Goal: Task Accomplishment & Management: Manage account settings

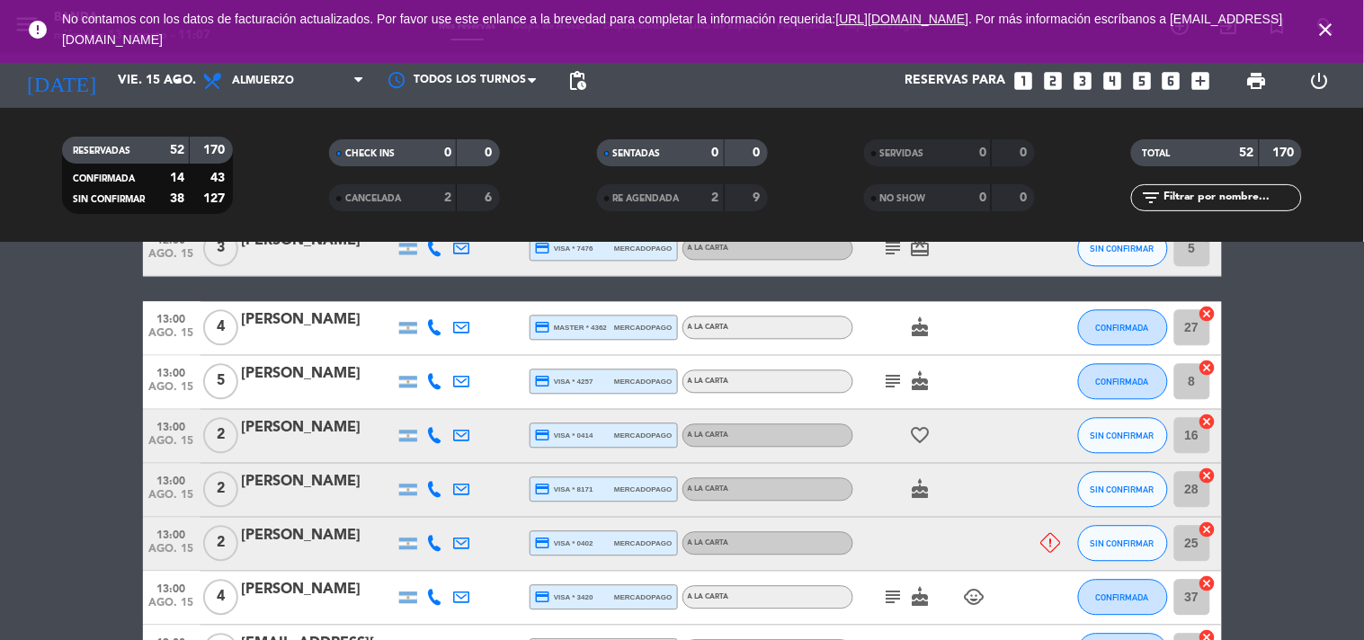
scroll to position [1063, 0]
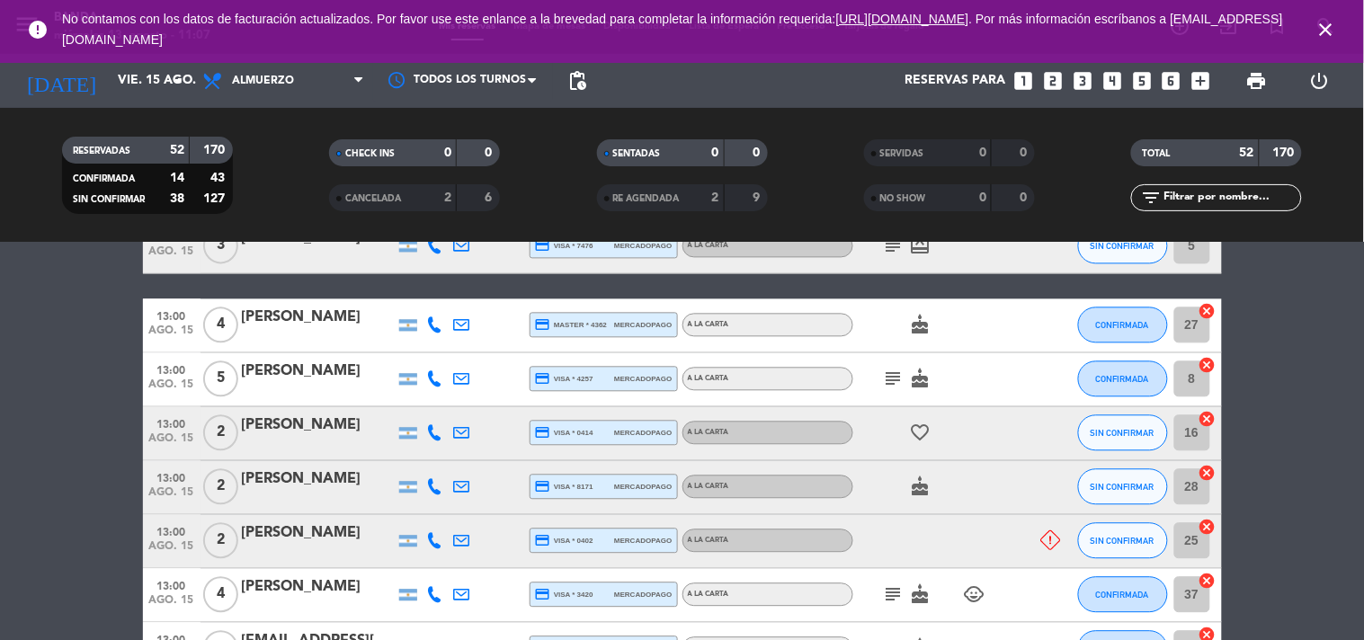
click at [886, 376] on icon "subject" at bounding box center [894, 380] width 22 height 22
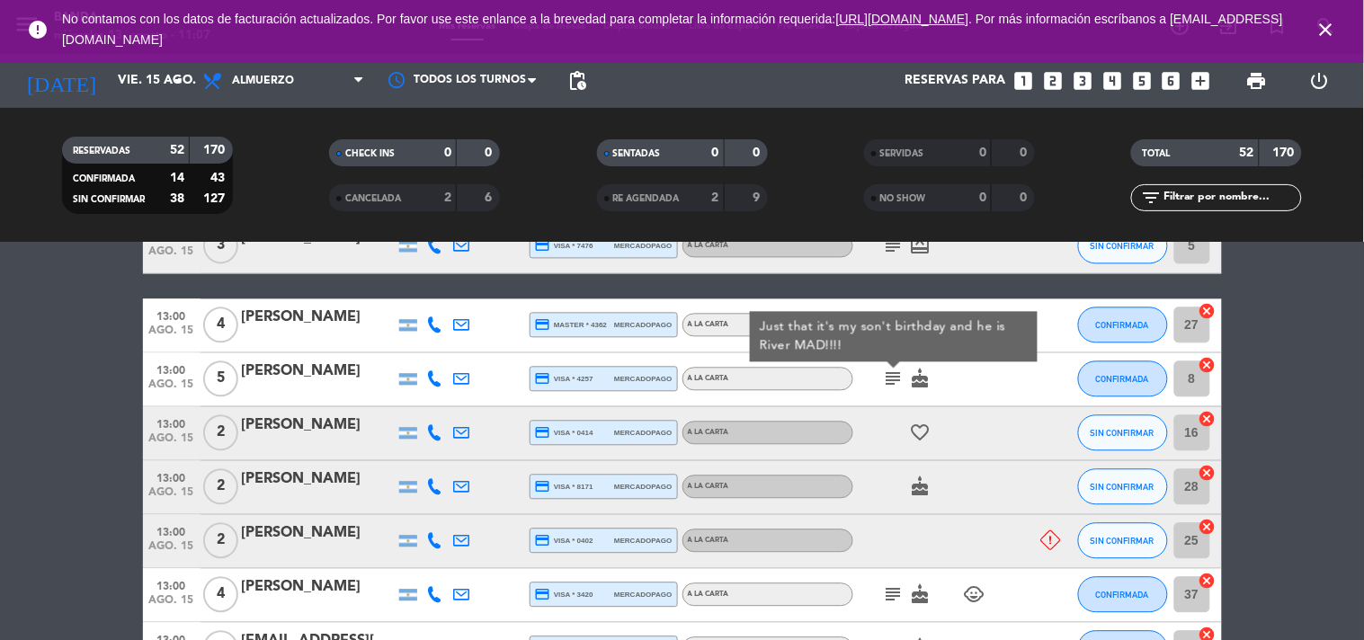
scroll to position [1234, 0]
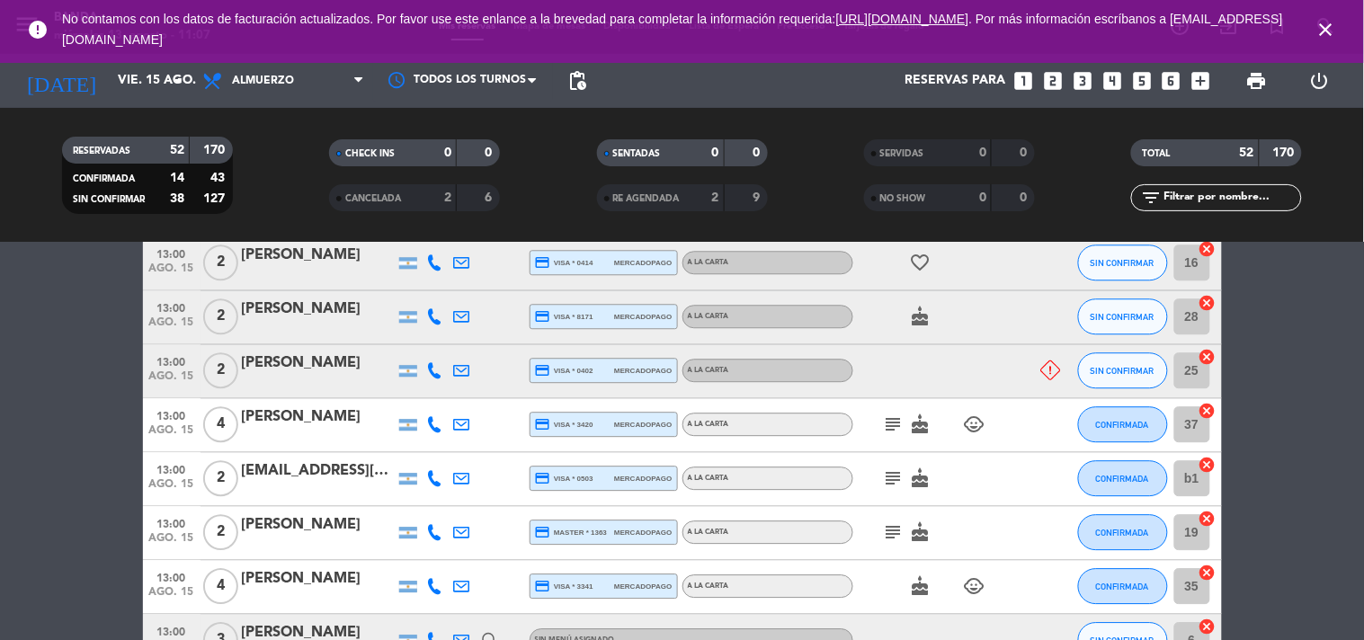
click at [893, 425] on icon "subject" at bounding box center [894, 424] width 22 height 22
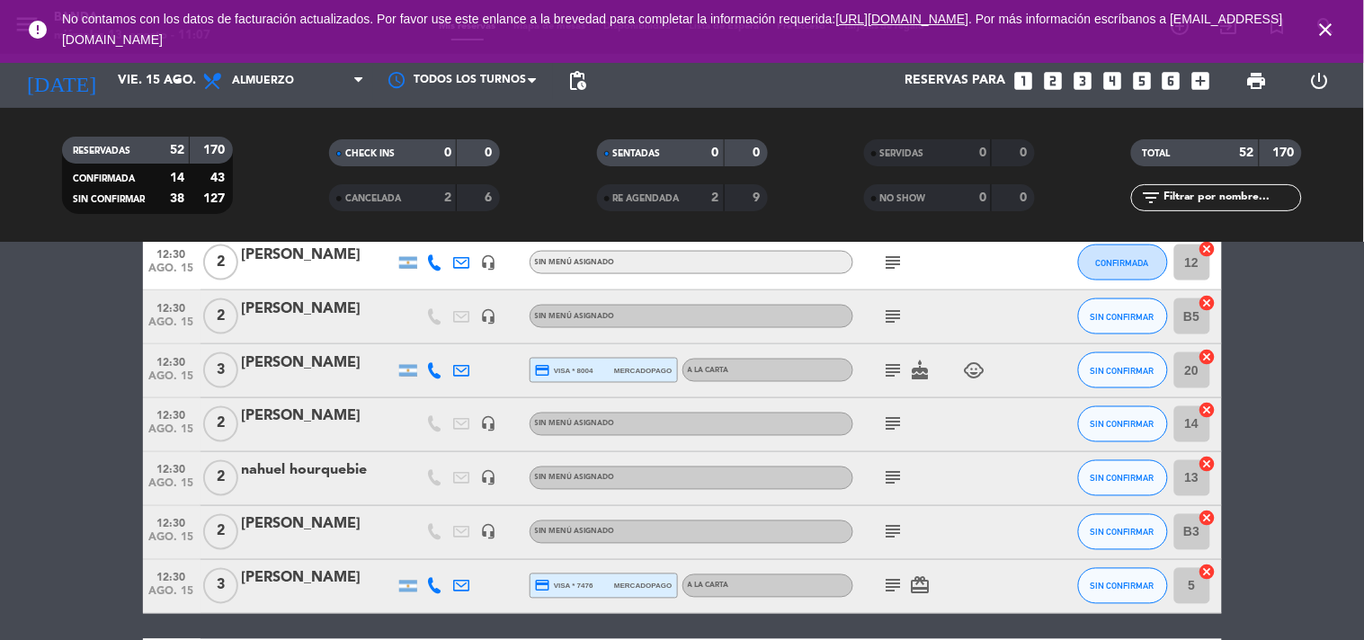
scroll to position [721, 0]
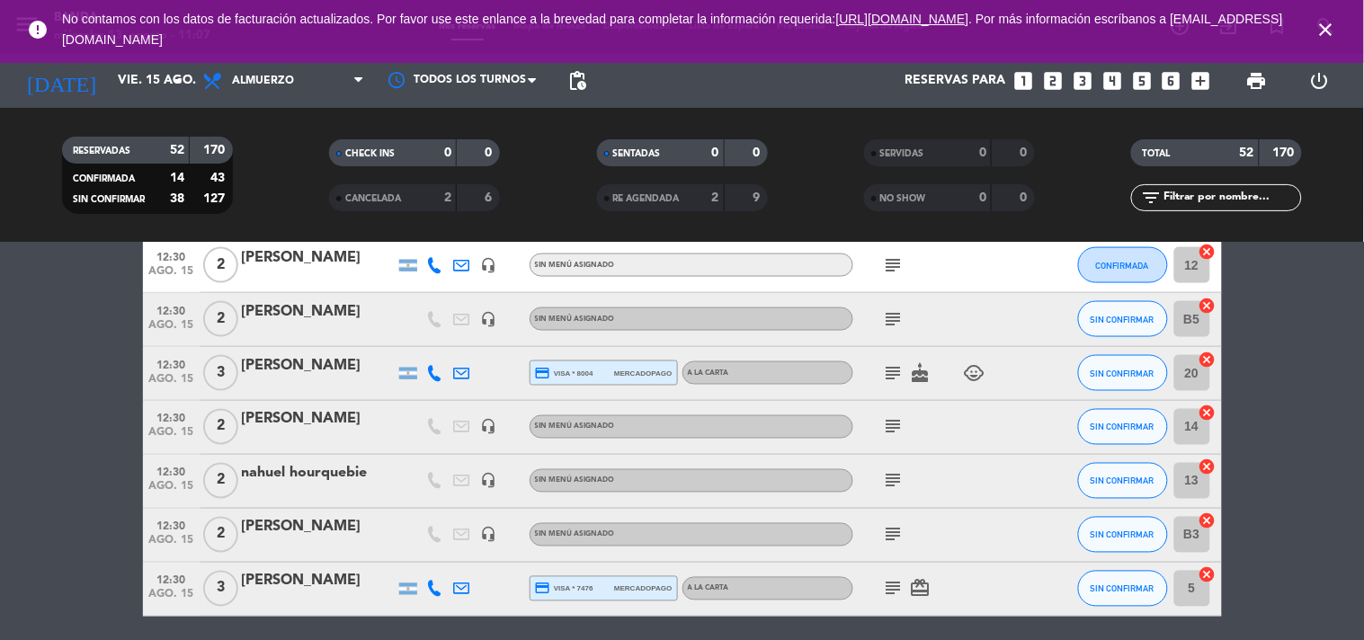
click at [892, 430] on icon "subject" at bounding box center [894, 427] width 22 height 22
click at [890, 477] on icon "subject" at bounding box center [894, 481] width 22 height 22
click at [891, 532] on icon "subject" at bounding box center [894, 535] width 22 height 22
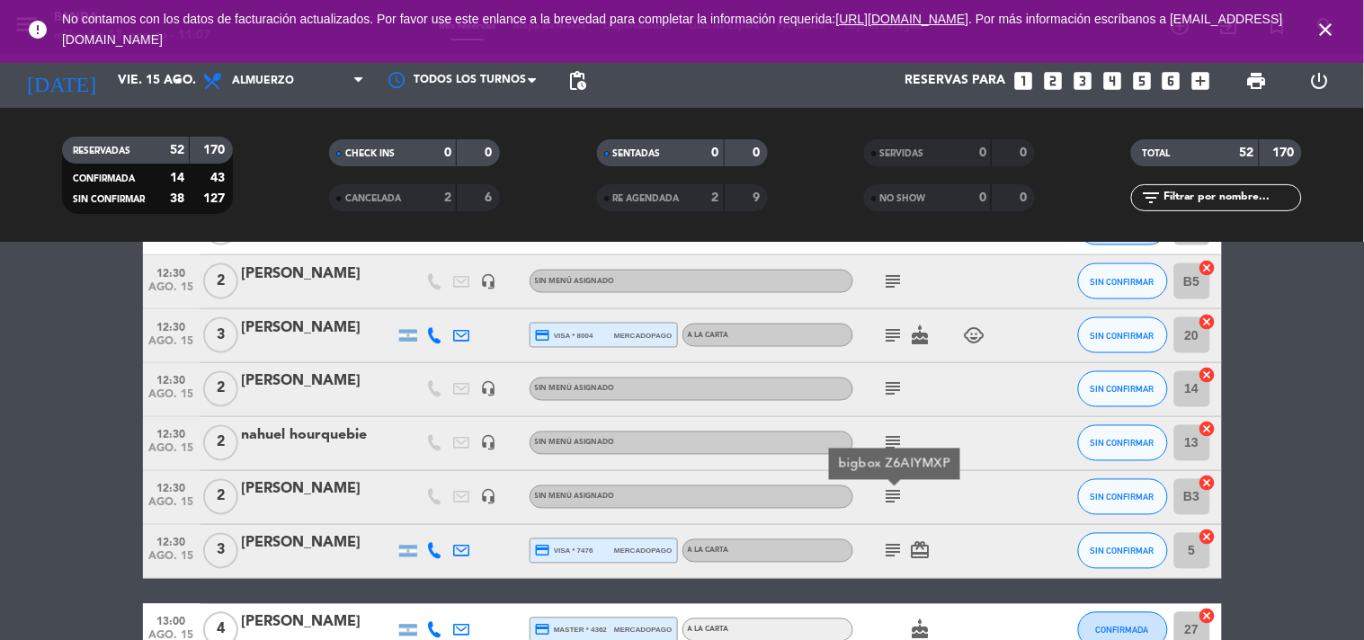
click at [888, 554] on icon "subject" at bounding box center [894, 551] width 22 height 22
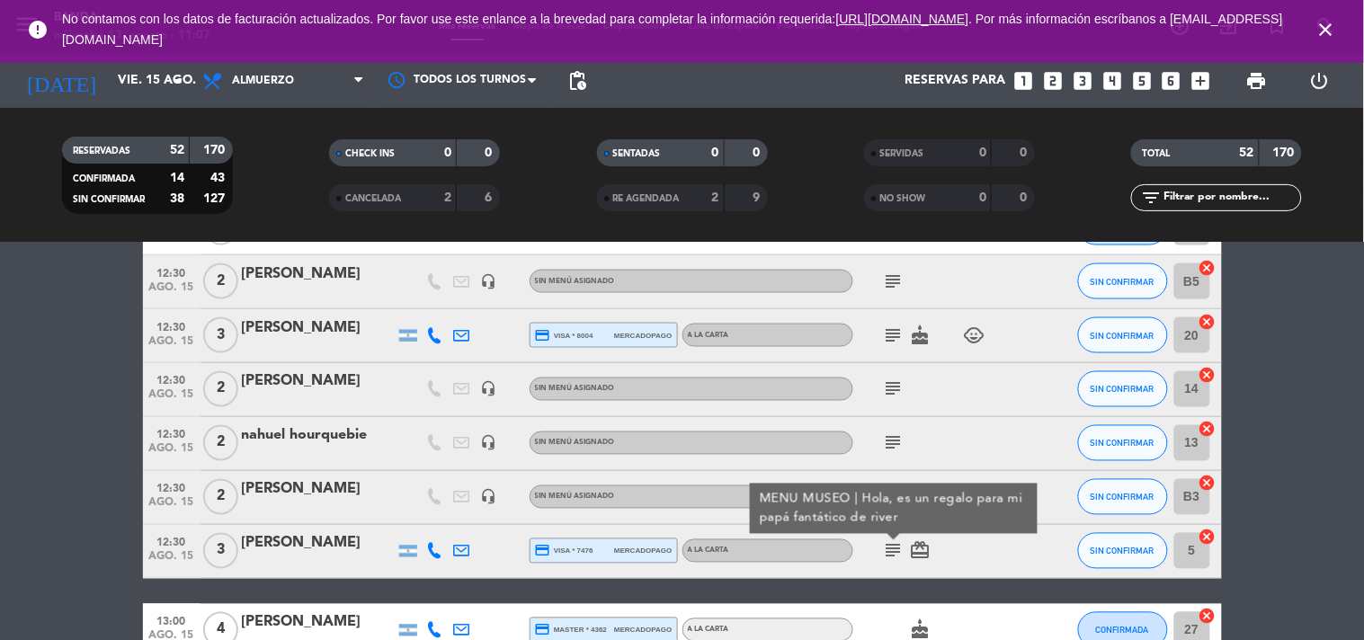
click at [896, 285] on icon "subject" at bounding box center [894, 282] width 22 height 22
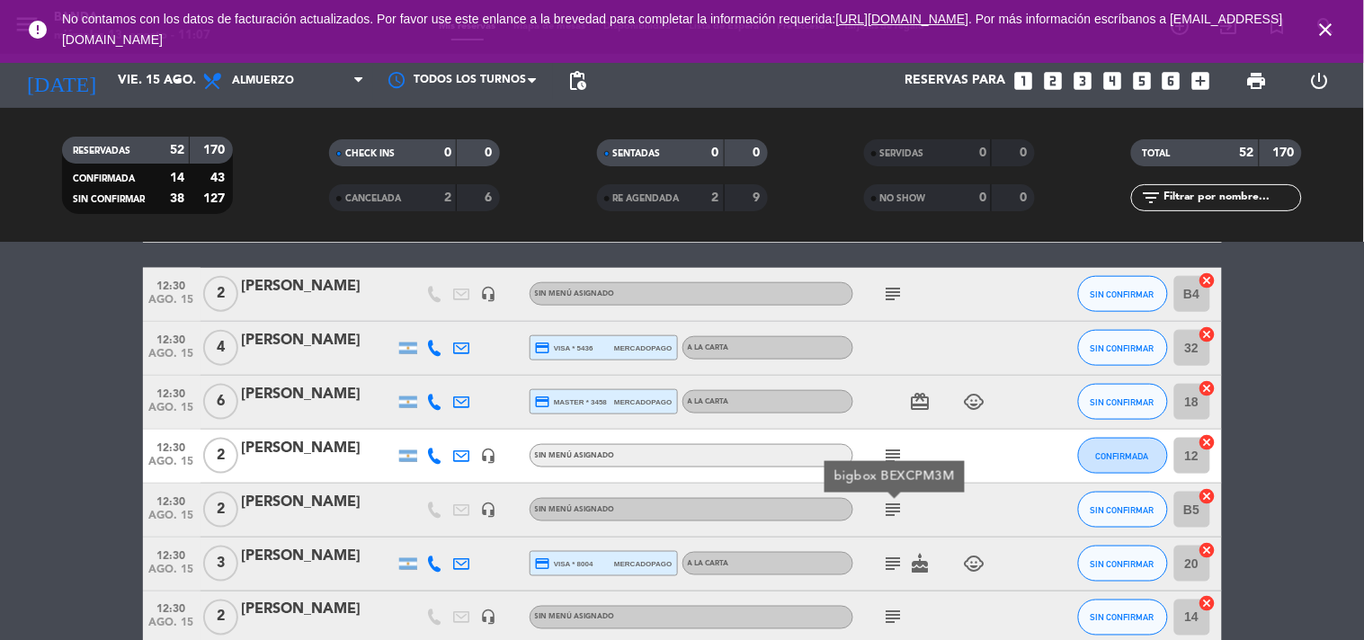
scroll to position [529, 0]
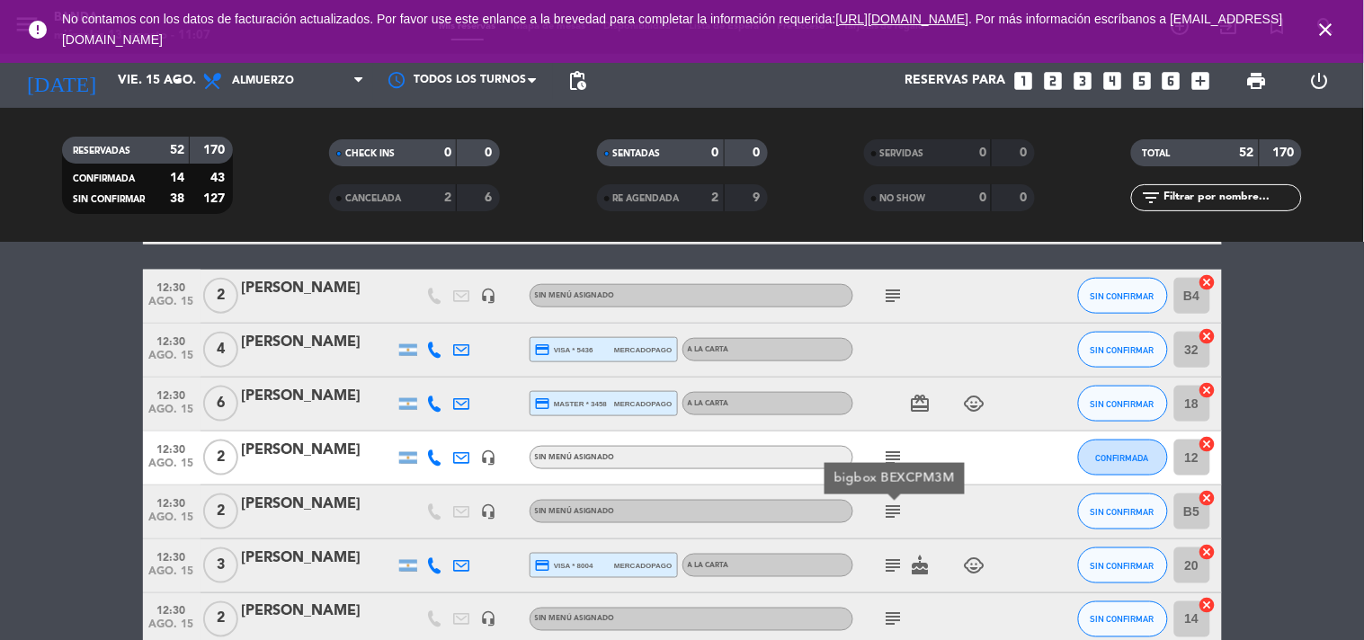
click at [888, 286] on icon "subject" at bounding box center [894, 296] width 22 height 22
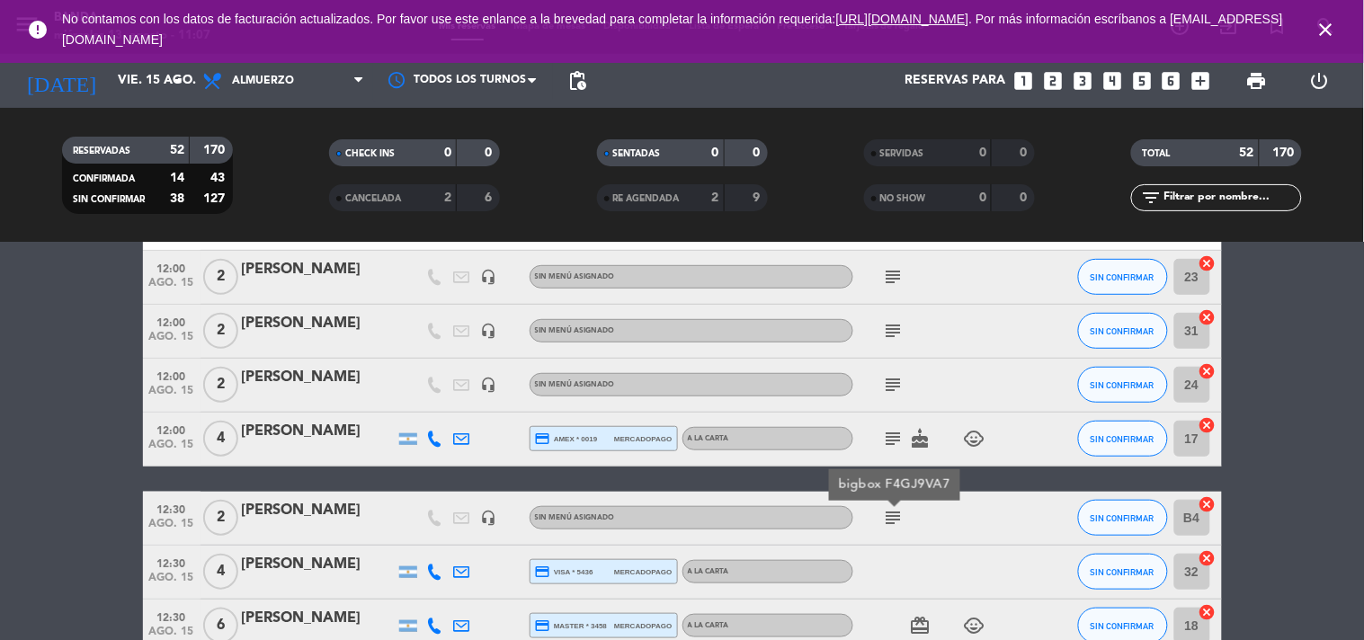
scroll to position [306, 0]
click at [893, 444] on icon "subject" at bounding box center [894, 440] width 22 height 22
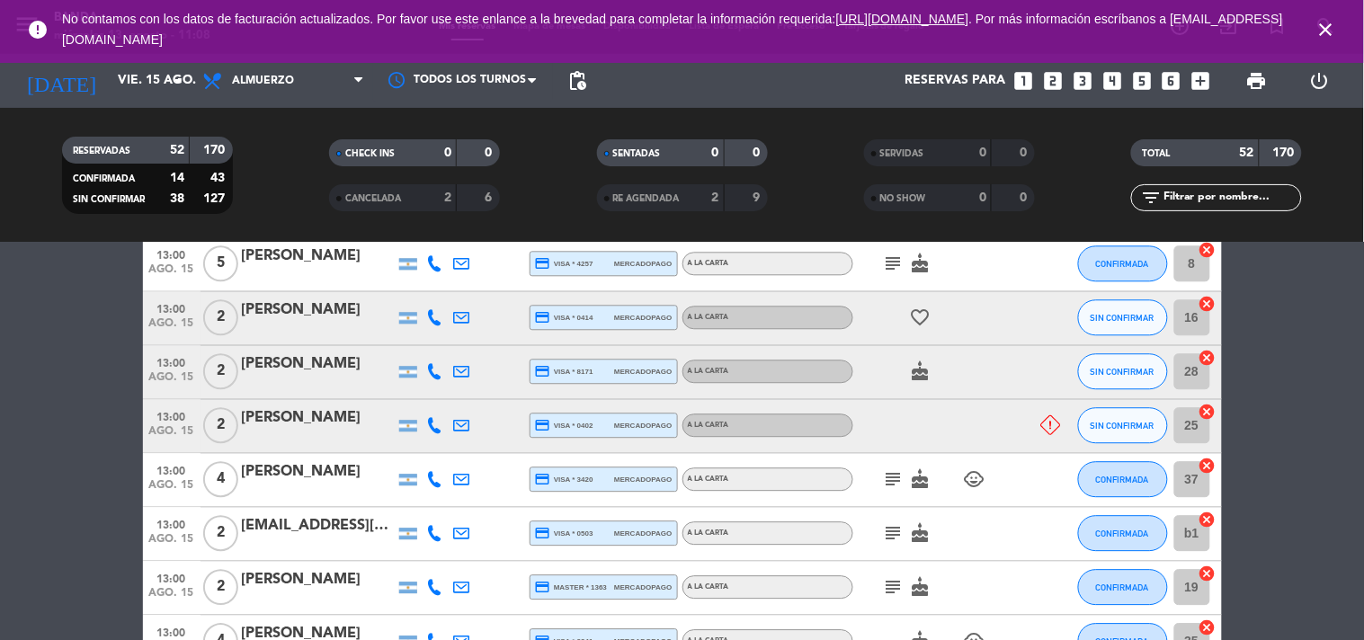
scroll to position [1195, 0]
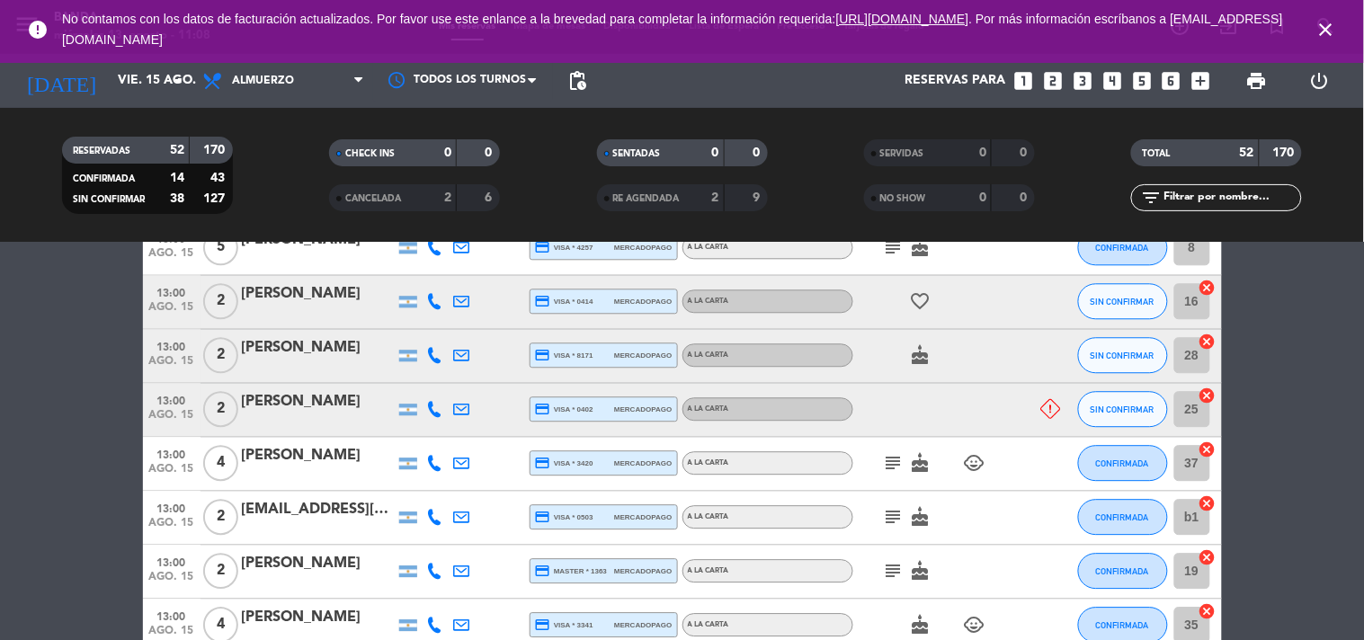
click at [167, 517] on span "ago. 15" at bounding box center [171, 527] width 45 height 21
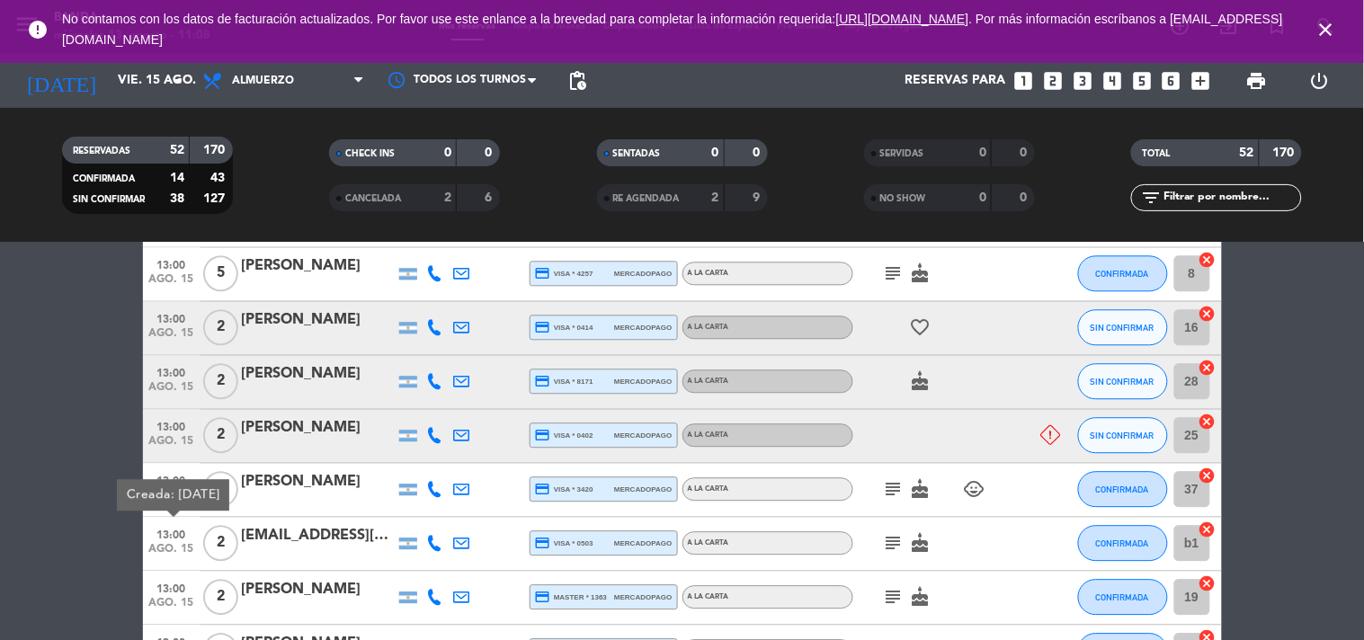
scroll to position [1167, 0]
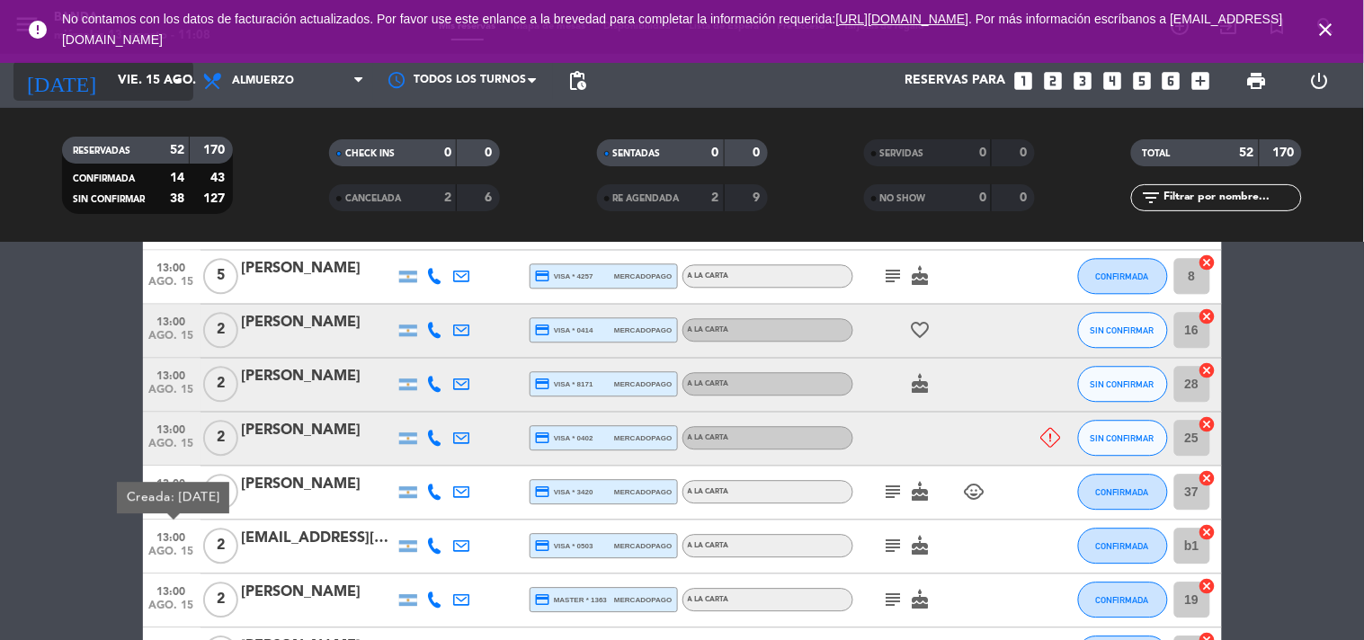
click at [172, 92] on input "vie. 15 ago." at bounding box center [194, 81] width 171 height 32
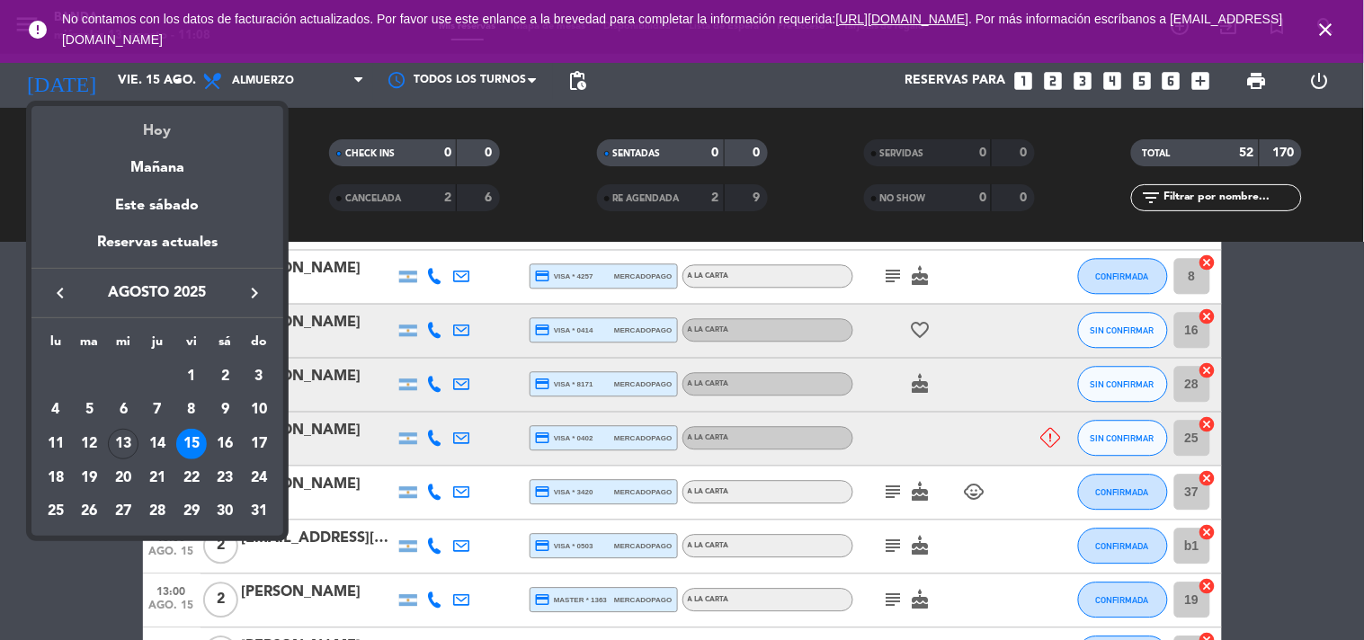
click at [162, 120] on div "Hoy" at bounding box center [157, 124] width 252 height 37
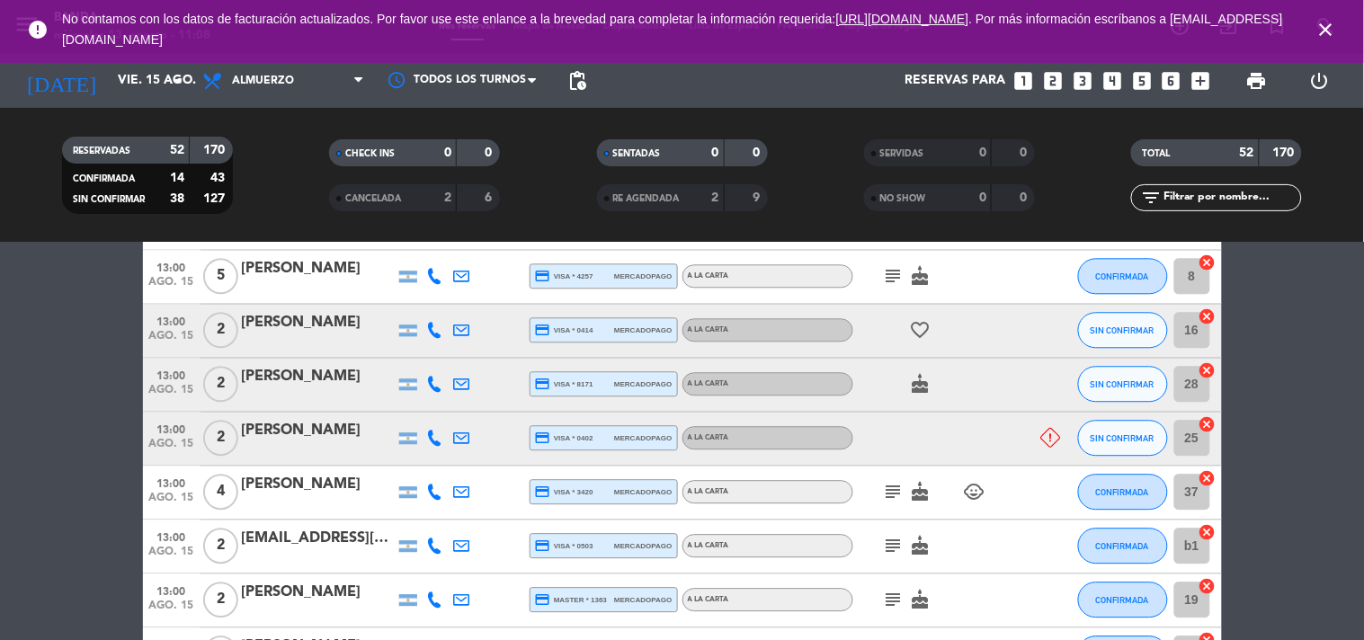
type input "mié. 13 ago."
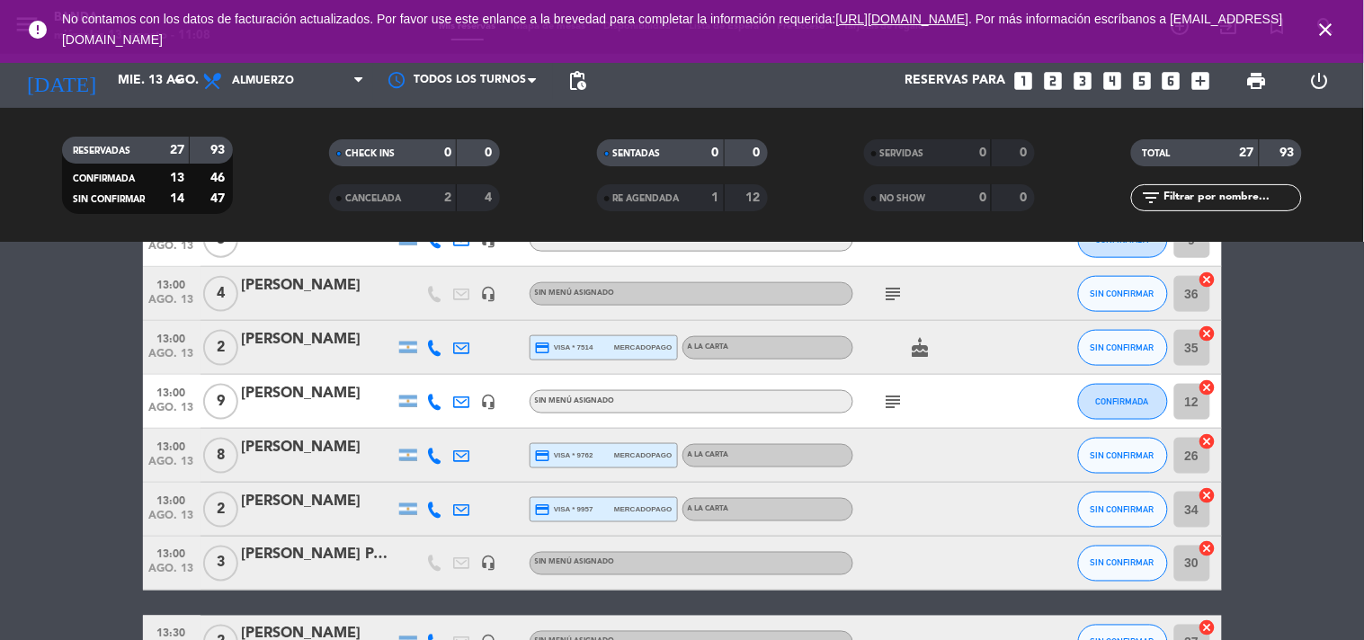
scroll to position [591, 0]
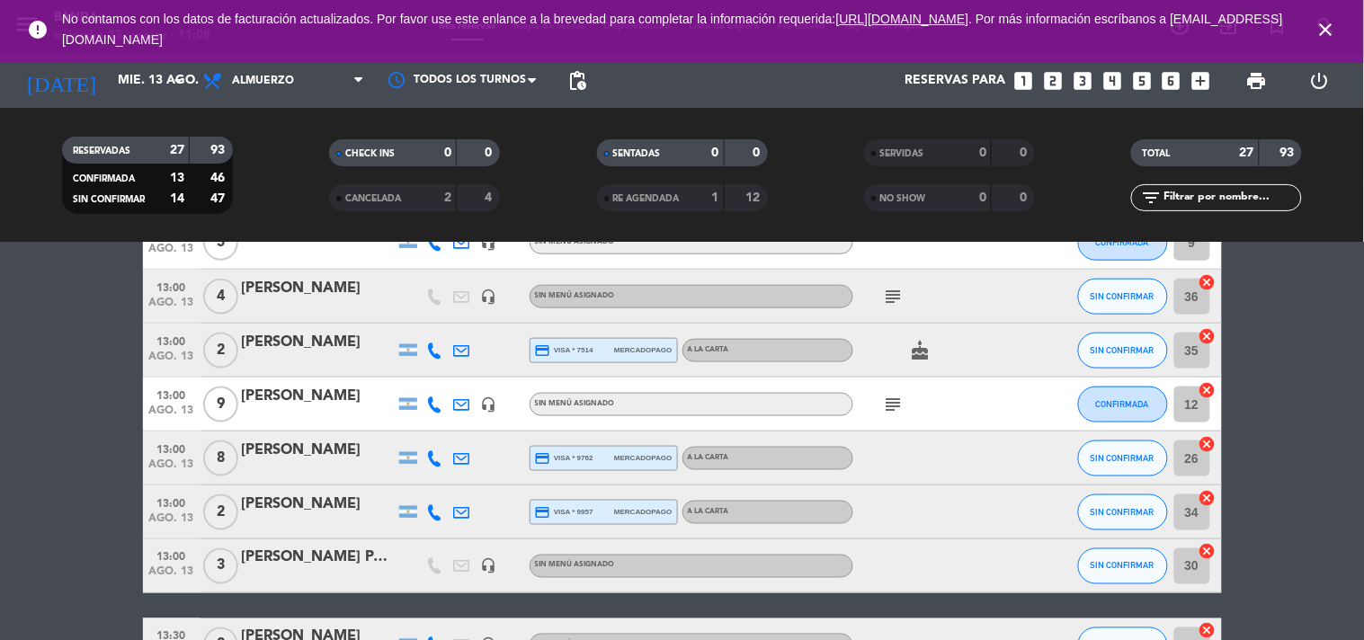
click at [904, 405] on span "subject" at bounding box center [893, 405] width 27 height 22
click at [892, 402] on icon "subject" at bounding box center [894, 405] width 22 height 22
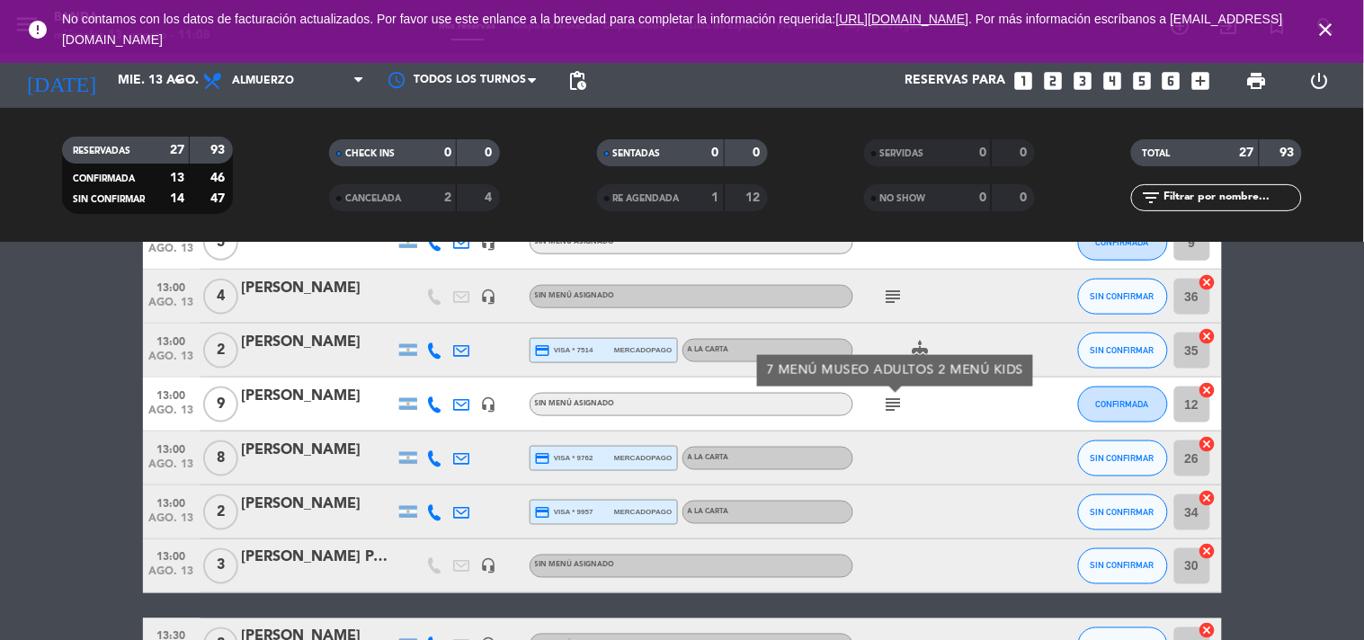
click at [894, 300] on icon "subject" at bounding box center [894, 297] width 22 height 22
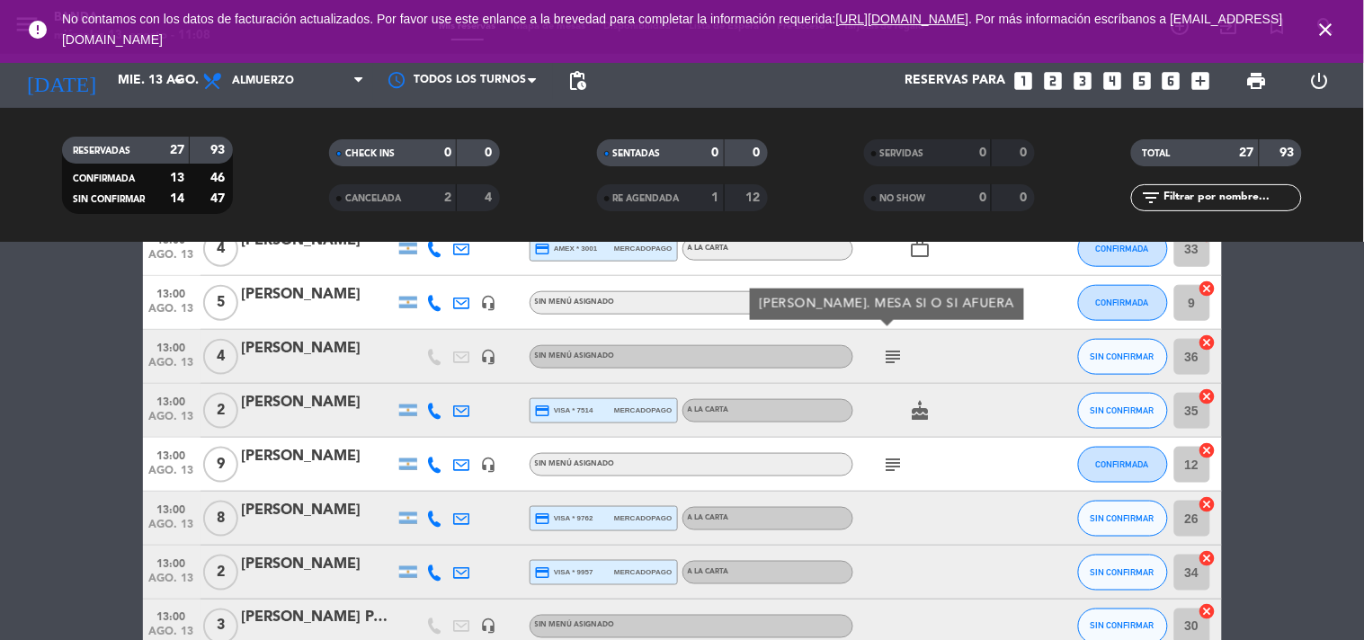
scroll to position [530, 0]
click at [295, 338] on div "[PERSON_NAME]" at bounding box center [318, 349] width 153 height 23
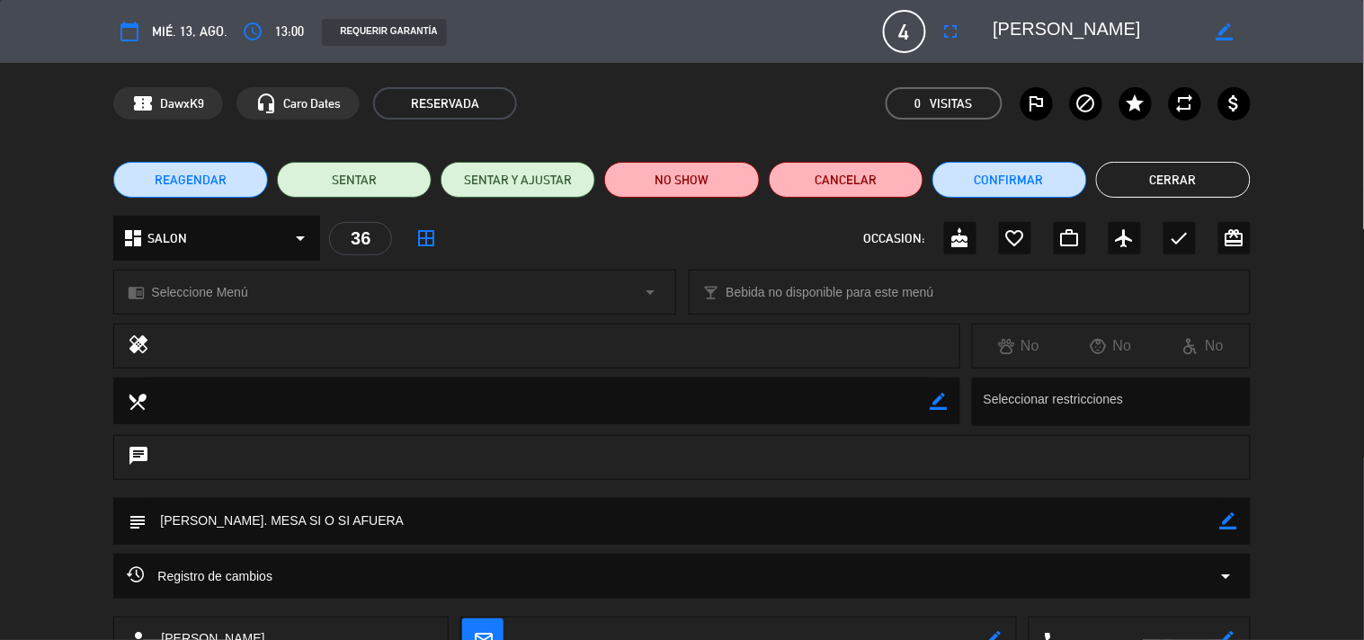
click at [182, 40] on span "mié. 13, ago." at bounding box center [190, 32] width 76 height 22
click at [184, 31] on span "mié. 13, ago." at bounding box center [190, 32] width 76 height 22
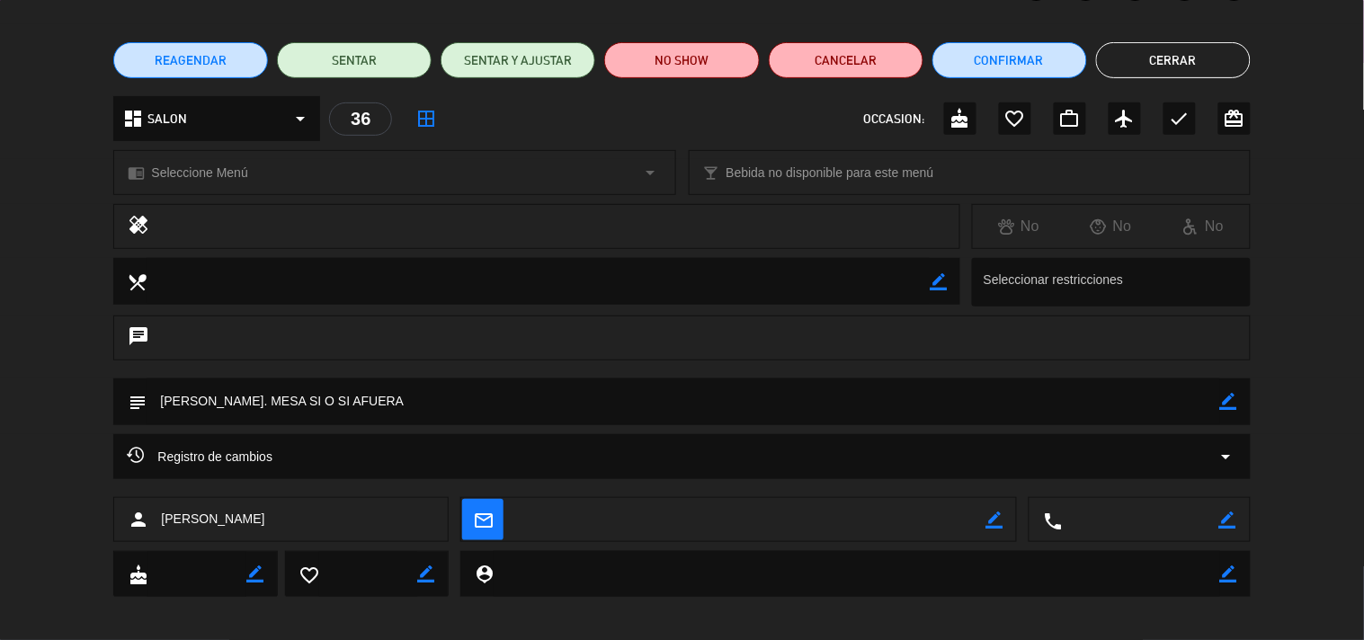
scroll to position [130, 0]
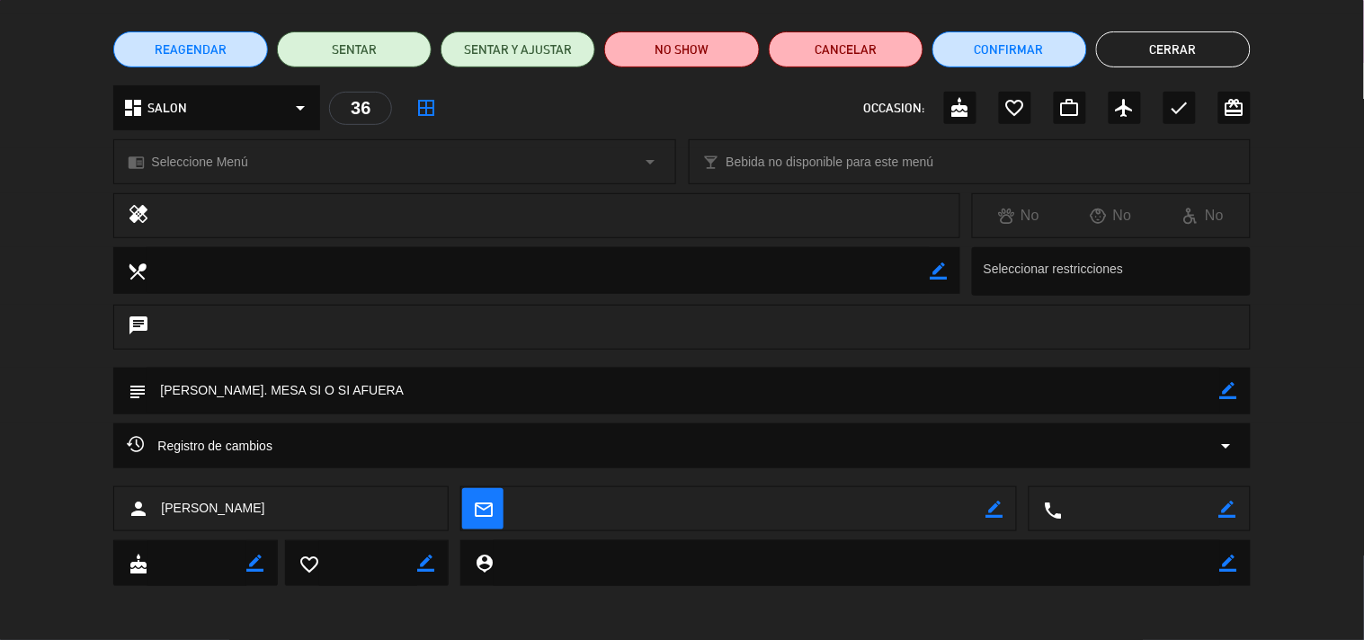
click at [301, 105] on icon "arrow_drop_down" at bounding box center [300, 108] width 22 height 22
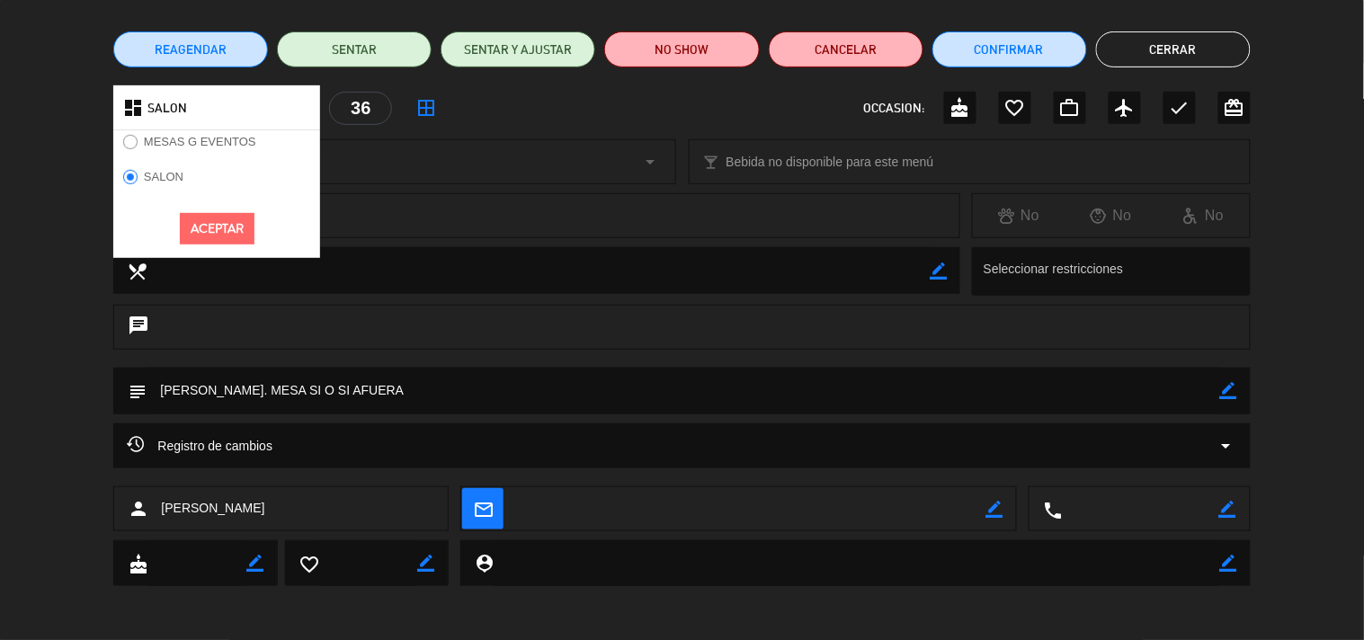
click at [491, 121] on div "dashboard SALON MESAS G EVENTOS SALON Aceptar 36 border_all OCCASION: cake favo…" at bounding box center [681, 107] width 1136 height 45
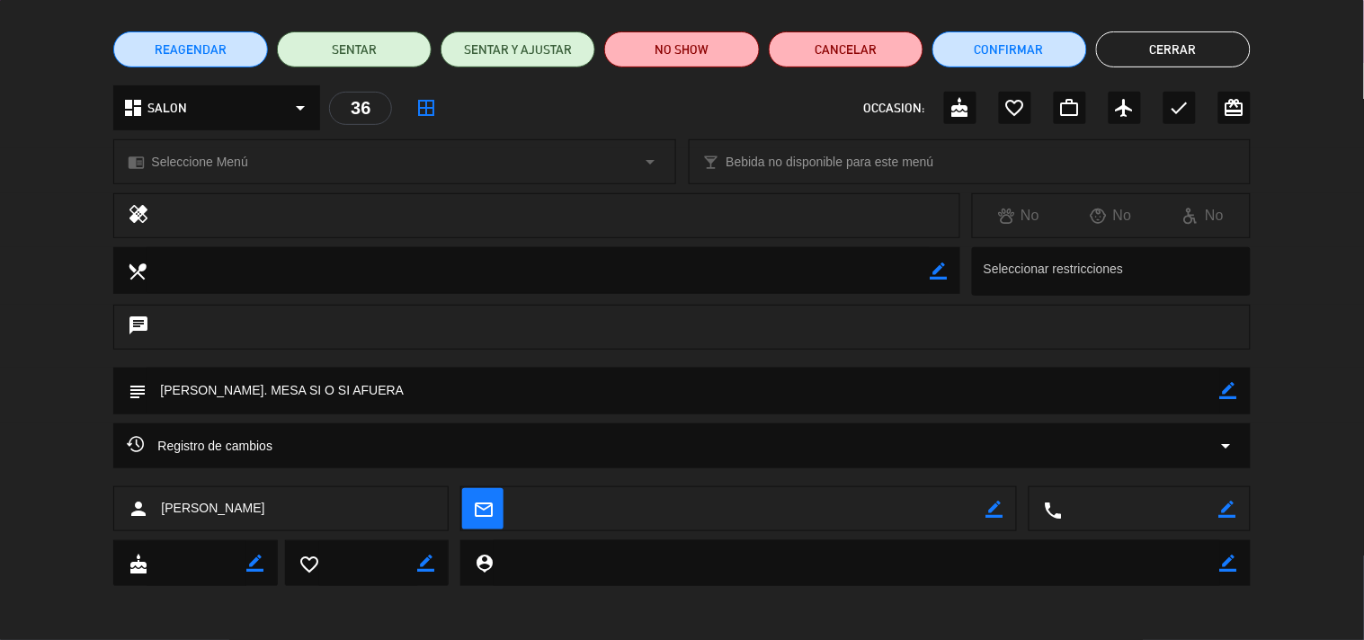
click at [1195, 49] on button "Cerrar" at bounding box center [1173, 49] width 155 height 36
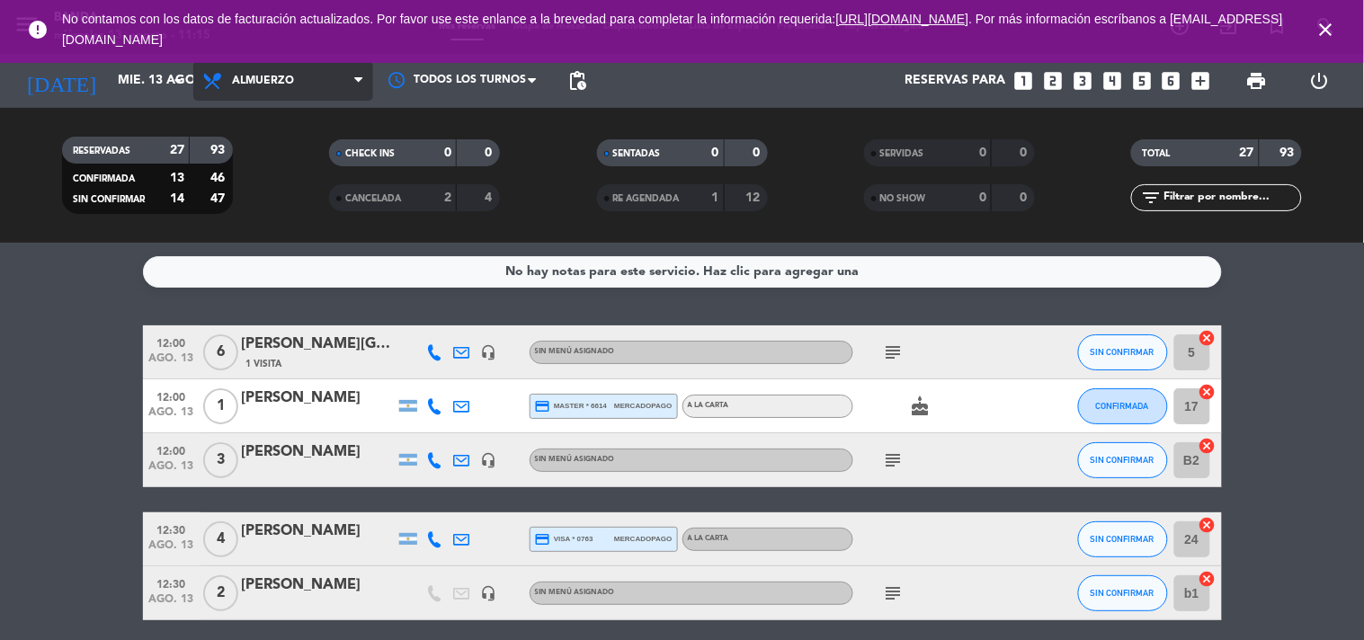
click at [262, 76] on span "Almuerzo" at bounding box center [263, 81] width 62 height 13
click at [271, 156] on div "menu Banda [DATE] 13. agosto - 11:15 Mis reservas Mapa de mesas Disponibilidad …" at bounding box center [682, 121] width 1364 height 243
click at [51, 308] on div "No hay notas para este servicio. Haz clic para agregar una 12:00 [DATE] 6 [PERS…" at bounding box center [682, 441] width 1364 height 397
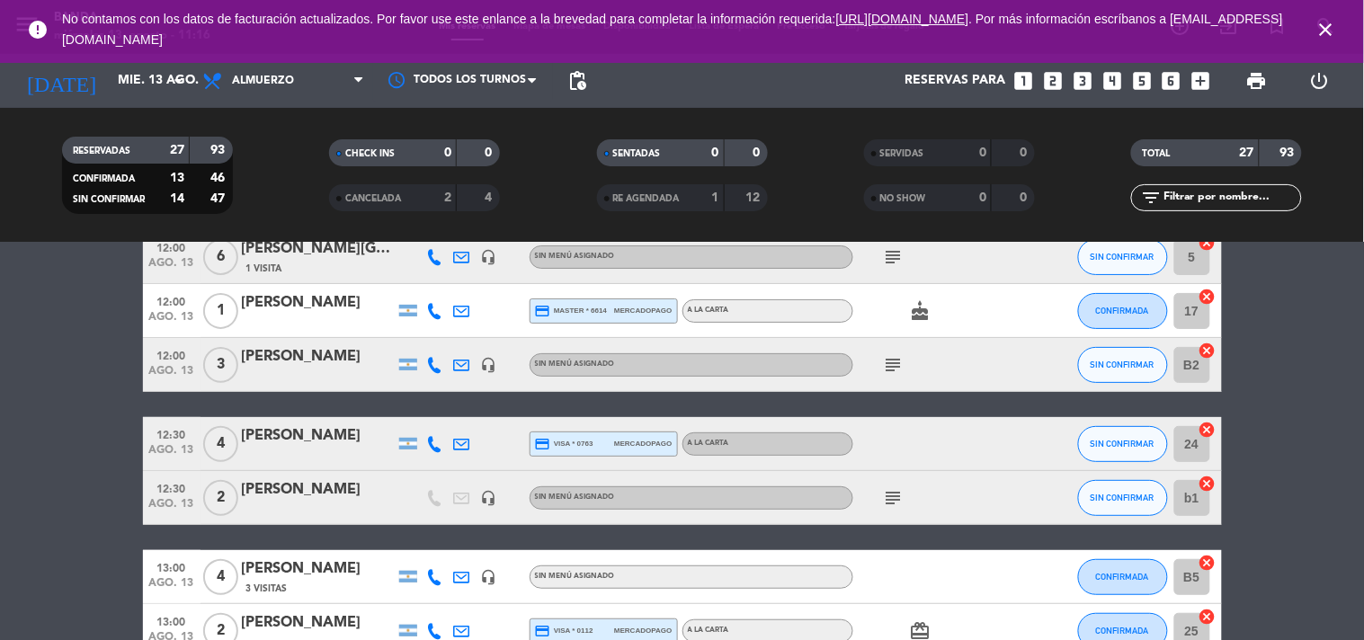
scroll to position [0, 0]
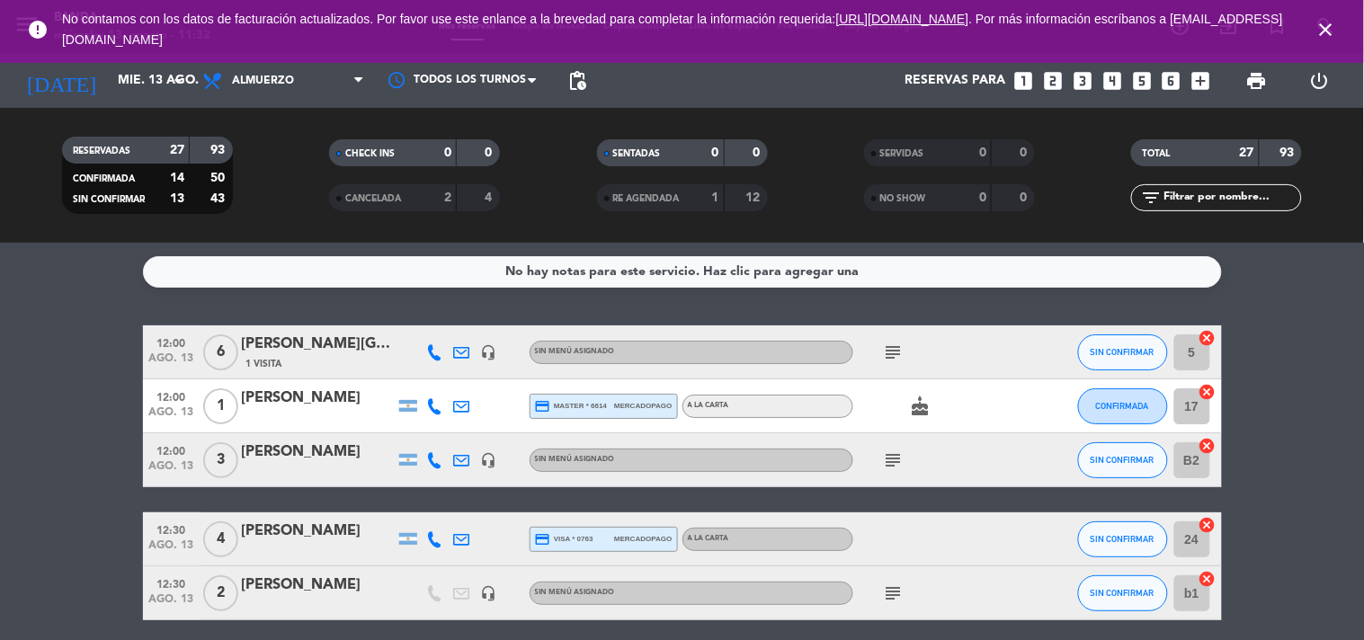
click at [914, 406] on icon "cake" at bounding box center [921, 406] width 22 height 22
click at [1080, 76] on icon "looks_3" at bounding box center [1082, 80] width 23 height 23
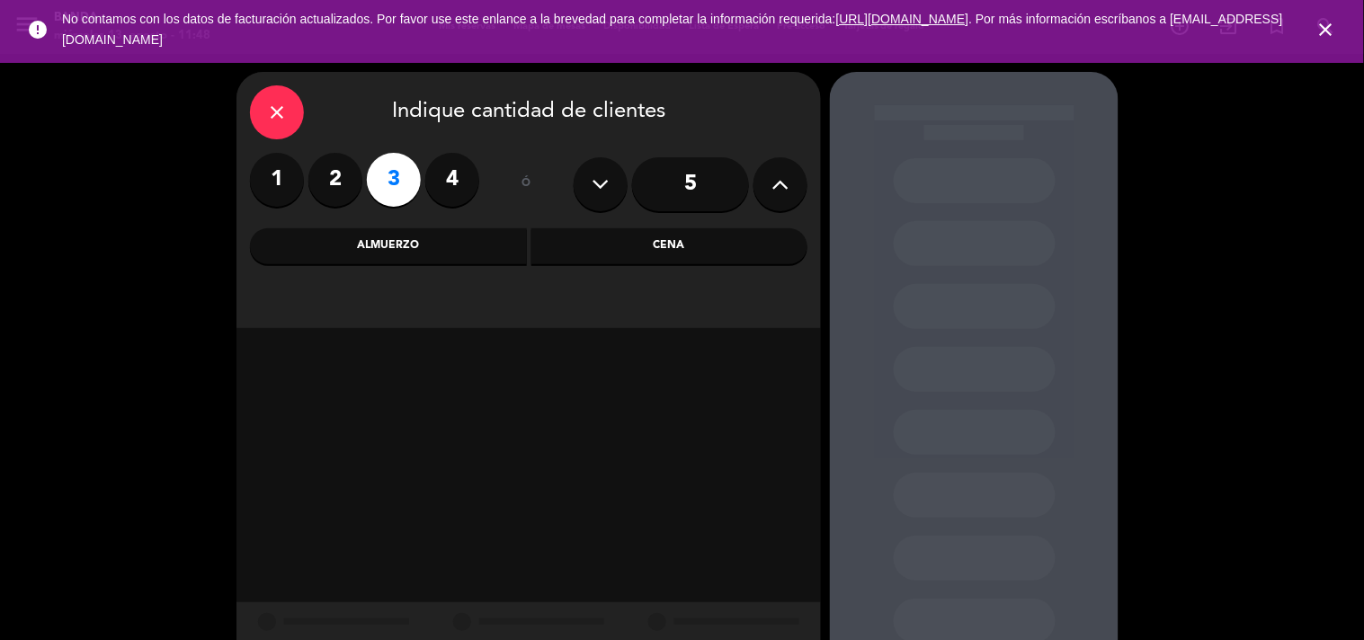
click at [1152, 120] on div "close Indique cantidad de clientes 1 2 3 4 ó 5 Almuerzo Cena" at bounding box center [682, 376] width 1364 height 644
click at [263, 93] on div "close" at bounding box center [277, 112] width 54 height 54
